Goal: Task Accomplishment & Management: Complete application form

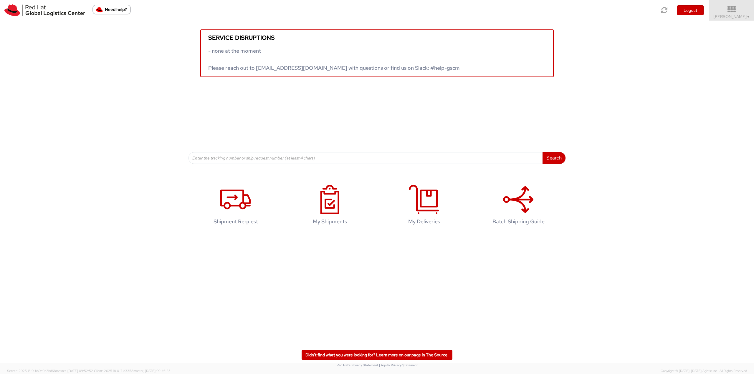
click at [729, 9] on icon at bounding box center [732, 9] width 52 height 8
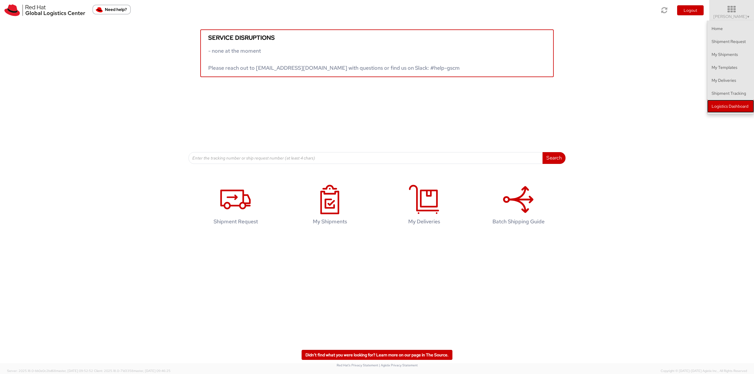
click at [727, 106] on link "Logistics Dashboard" at bounding box center [730, 106] width 47 height 13
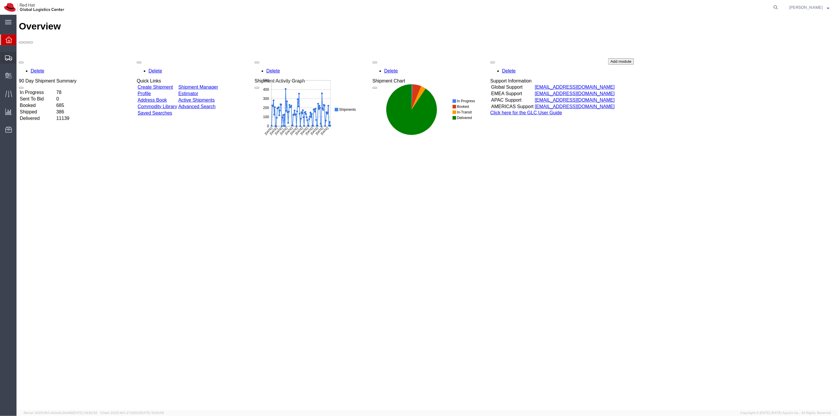
click at [0, 0] on span "Shipment Manager" at bounding box center [0, 0] width 0 height 0
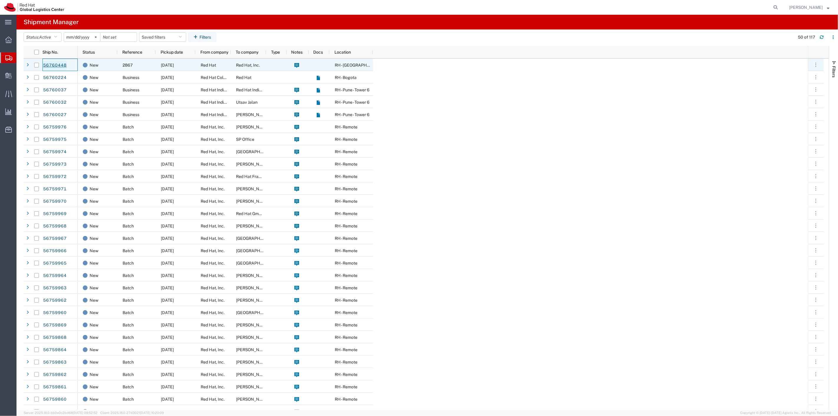
click at [58, 65] on link "56760448" at bounding box center [55, 65] width 24 height 9
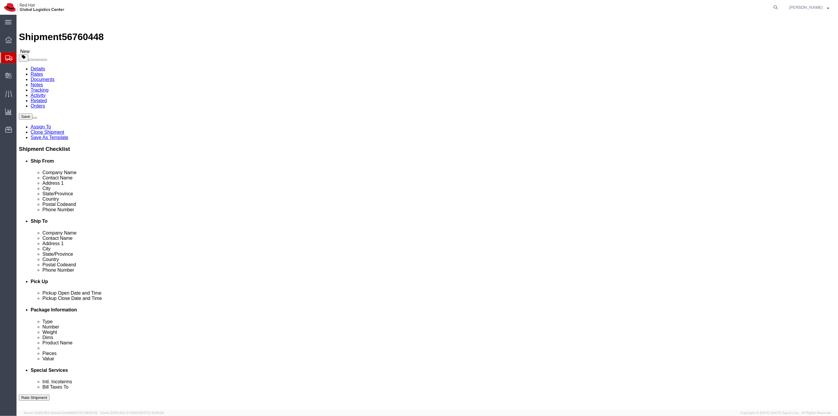
select select
select select "38014"
click button "Rate Shipment"
click link "Rates"
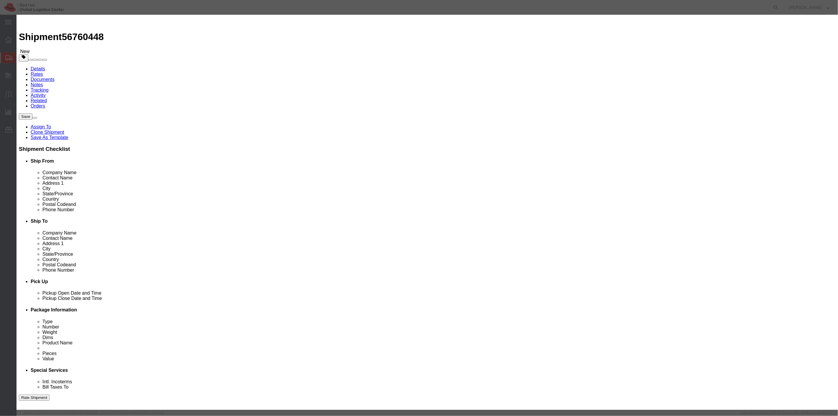
select select "7920"
select select "17810"
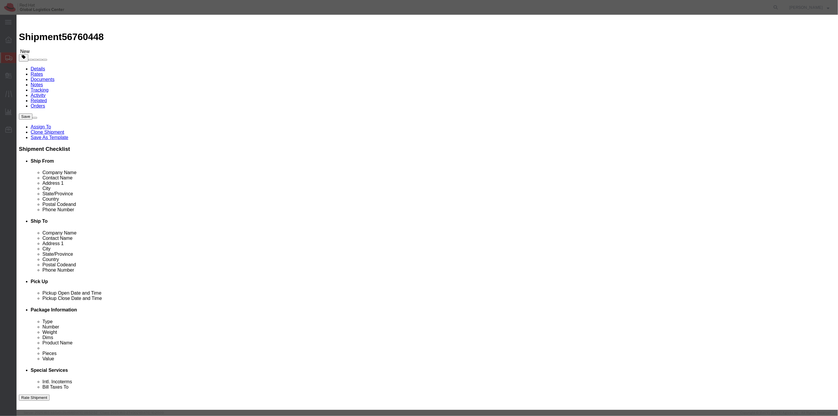
type input "LSpeed2867"
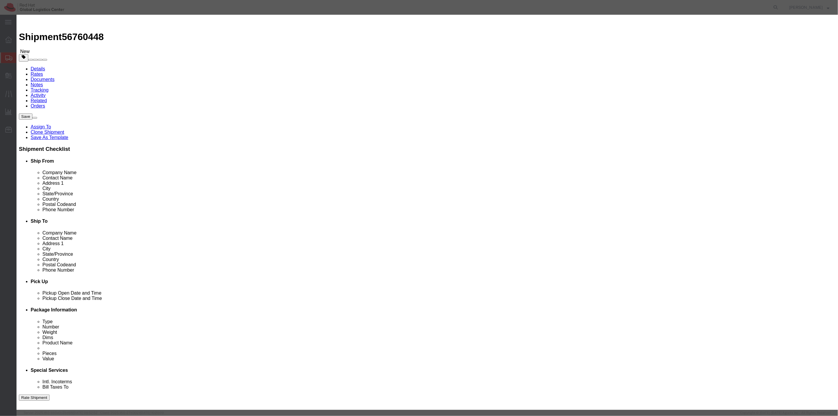
type input "[PERSON_NAME]"
type input "19197544950"
select select "DELIVRED"
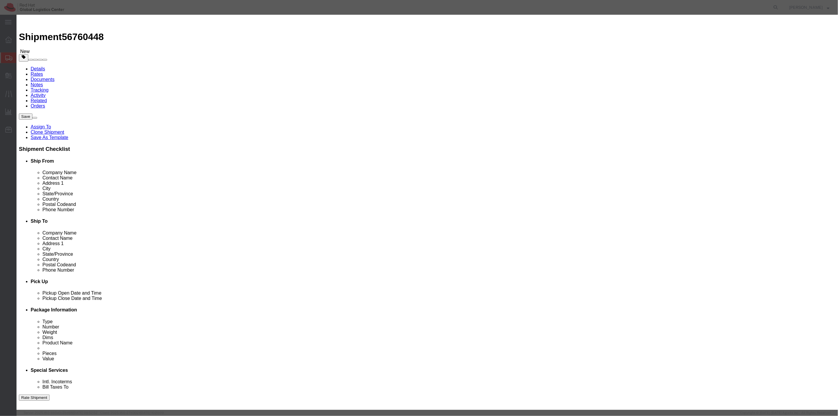
drag, startPoint x: 537, startPoint y: 75, endPoint x: 519, endPoint y: 76, distance: 18.0
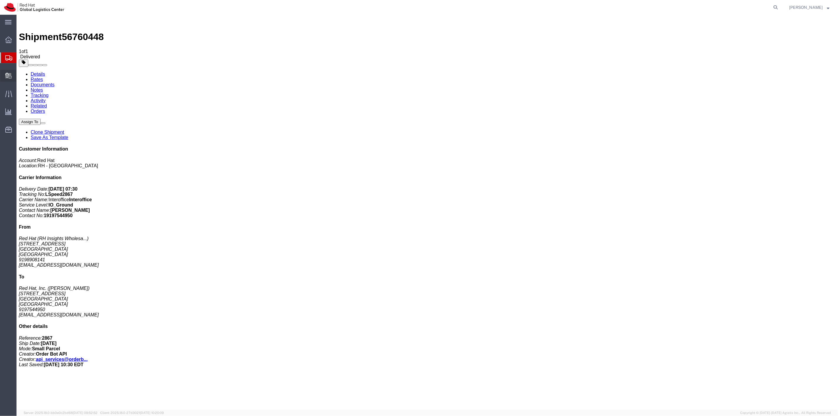
click at [20, 74] on span "Internal Delivery" at bounding box center [18, 76] width 4 height 12
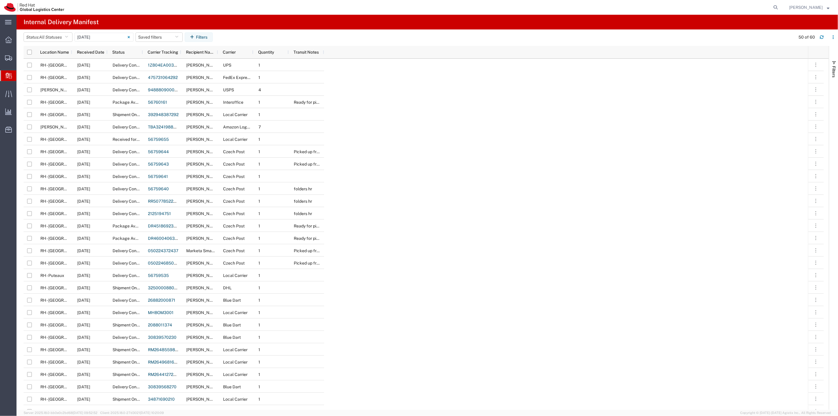
click at [0, 0] on span "Create Delivery" at bounding box center [0, 0] width 0 height 0
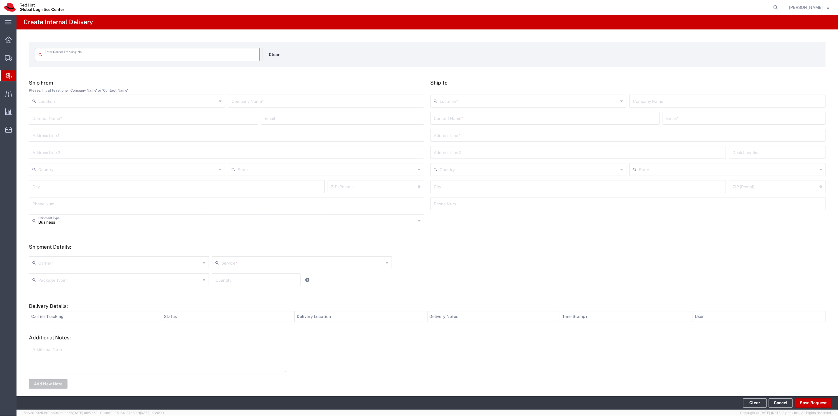
click at [54, 57] on input "text" at bounding box center [149, 54] width 211 height 10
type input "LSpeed2867"
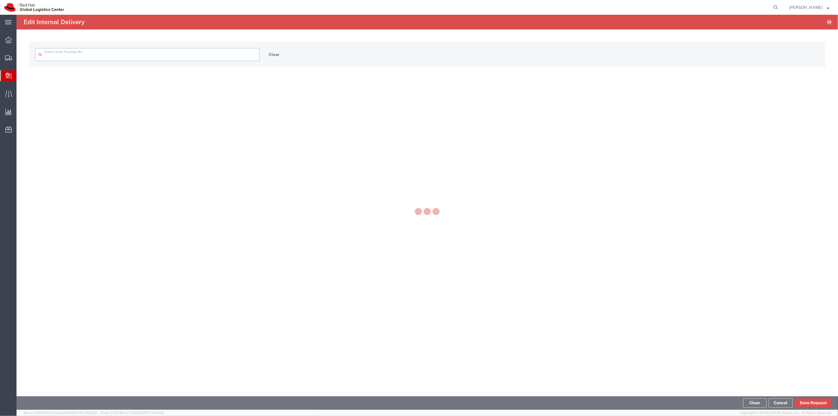
type input "LSpeed2867"
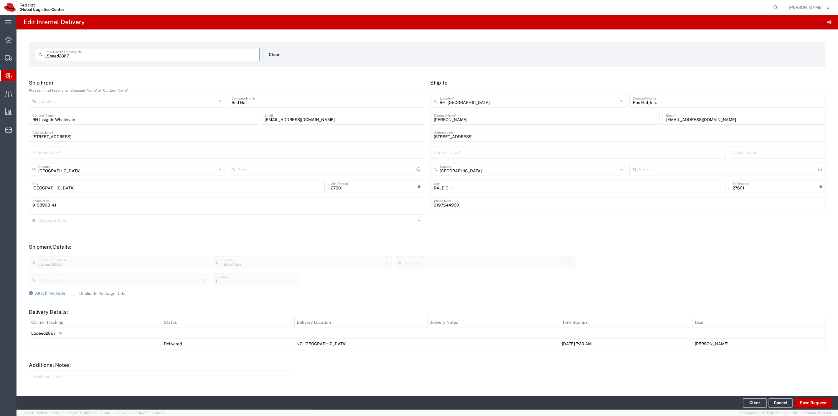
type input "[US_STATE]"
type input "Your Packaging"
type input "IO_Ground"
type input "[US_STATE]"
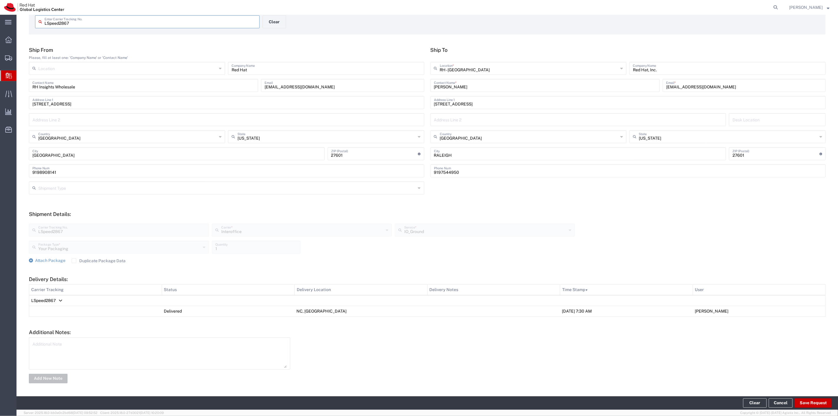
scroll to position [33, 0]
click at [814, 404] on button "Save Request" at bounding box center [812, 402] width 37 height 9
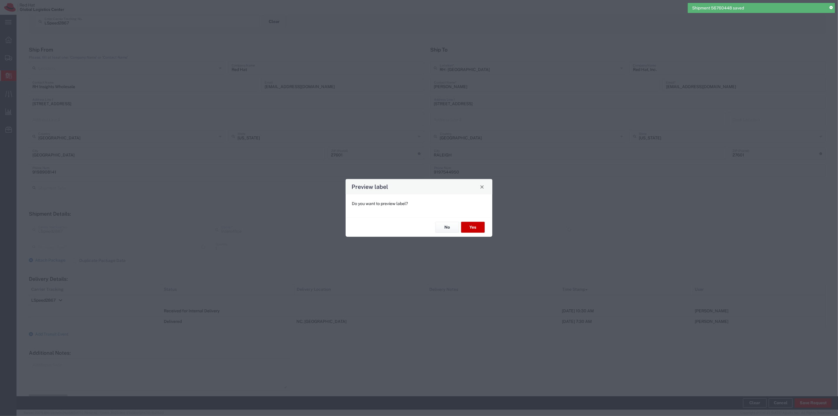
type input "Your Packaging"
type input "IO_Ground"
click at [470, 229] on button "Yes" at bounding box center [473, 227] width 24 height 11
